Goal: Find specific page/section

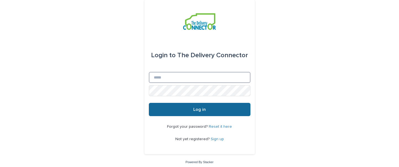
type input "**********"
click at [174, 108] on button "Log in" at bounding box center [200, 109] width 102 height 13
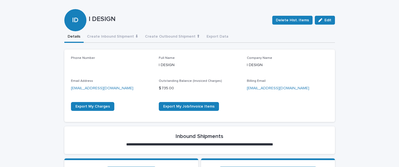
scroll to position [72, 0]
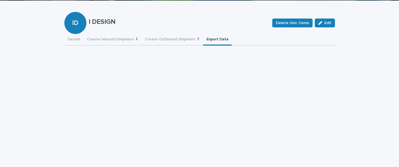
click at [205, 38] on button "Export Data" at bounding box center [217, 40] width 28 height 12
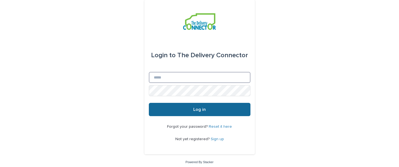
type input "**********"
click at [178, 111] on button "Log in" at bounding box center [200, 109] width 102 height 13
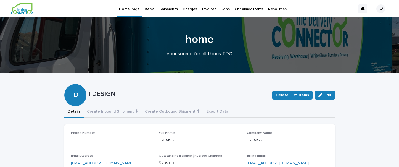
click at [146, 9] on p "Items" at bounding box center [150, 6] width 10 height 12
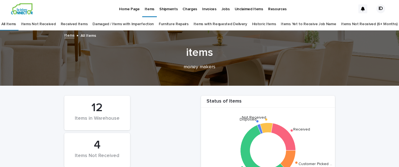
click at [113, 24] on link "Damaged / Items with Imperfection" at bounding box center [122, 24] width 61 height 13
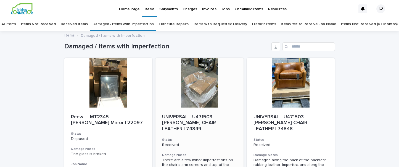
click at [186, 119] on p "UNIVERSAL - U471503 [PERSON_NAME] CHAIR LEATHER | 74849" at bounding box center [199, 123] width 75 height 18
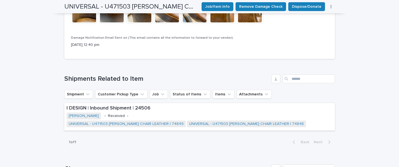
scroll to position [366, 0]
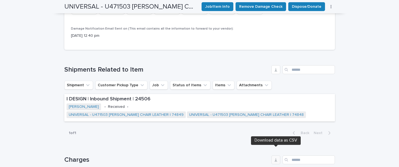
click at [276, 157] on icon "button" at bounding box center [275, 159] width 4 height 4
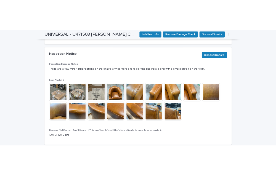
scroll to position [248, 0]
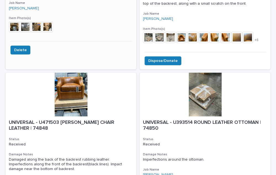
scroll to position [166, 0]
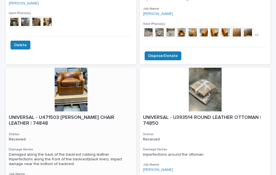
click at [67, 97] on div at bounding box center [71, 90] width 131 height 44
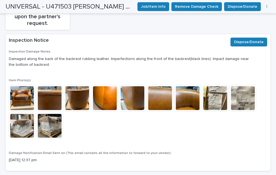
scroll to position [251, 0]
